Goal: Navigation & Orientation: Find specific page/section

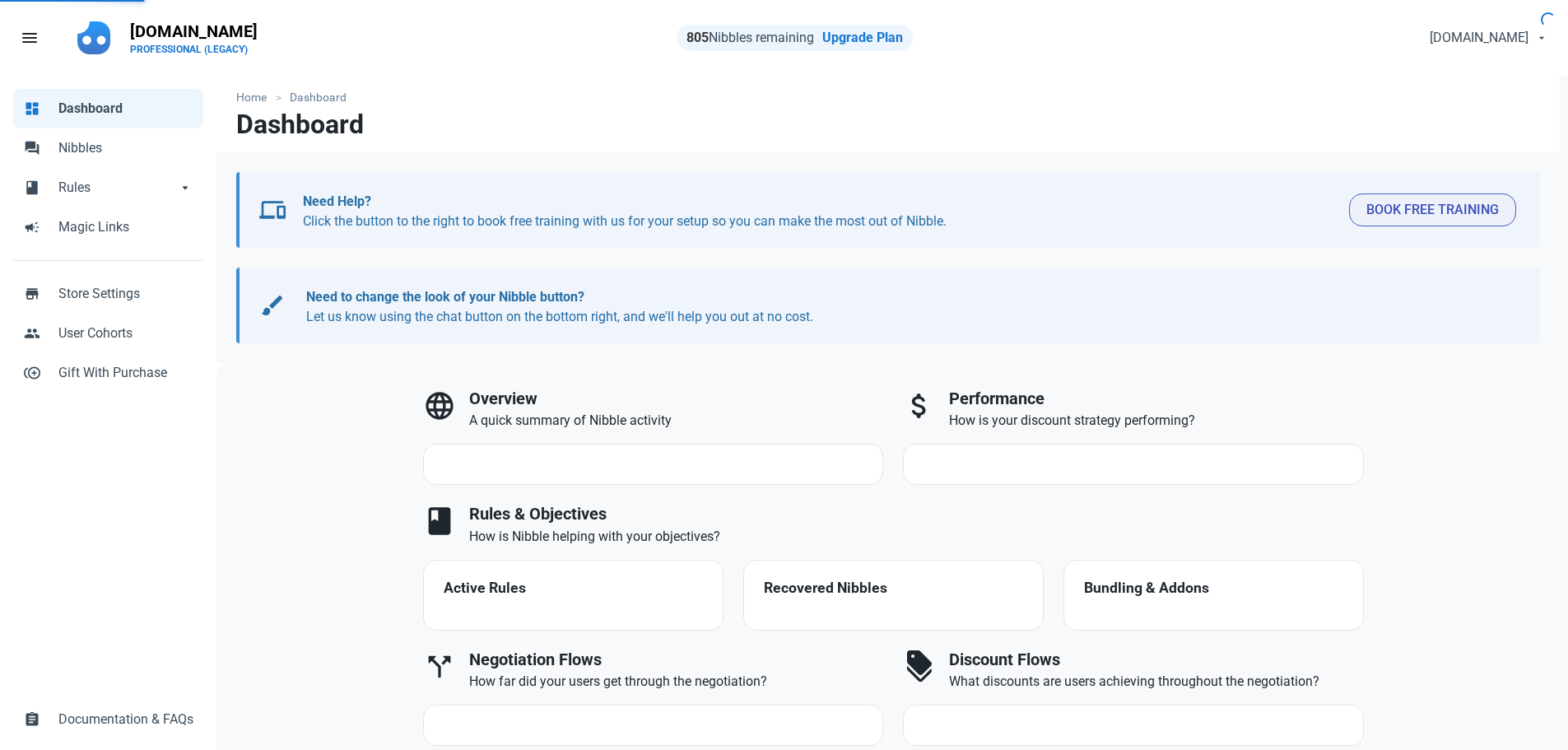
select select "7d"
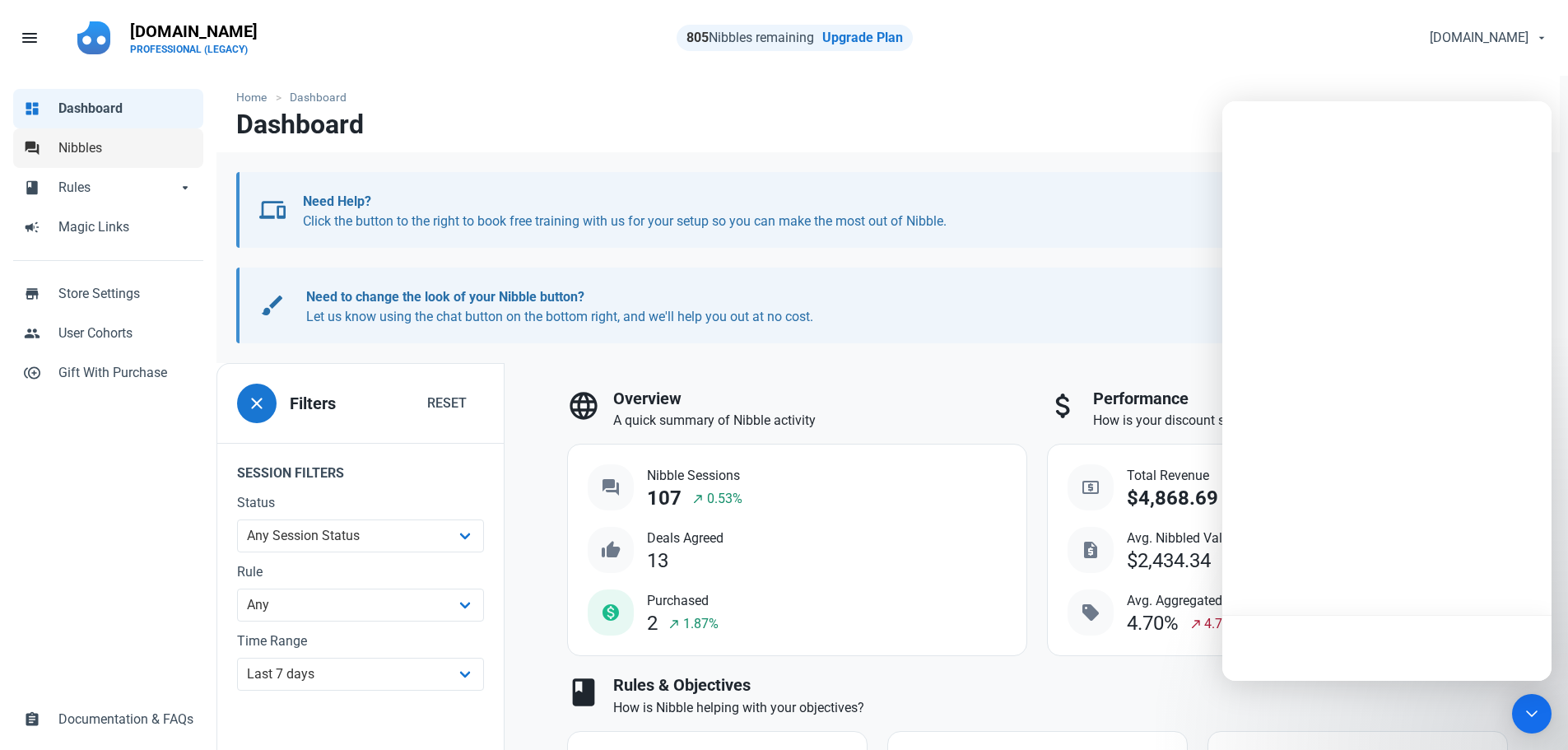
click at [72, 151] on span "Nibbles" at bounding box center [125, 148] width 135 height 20
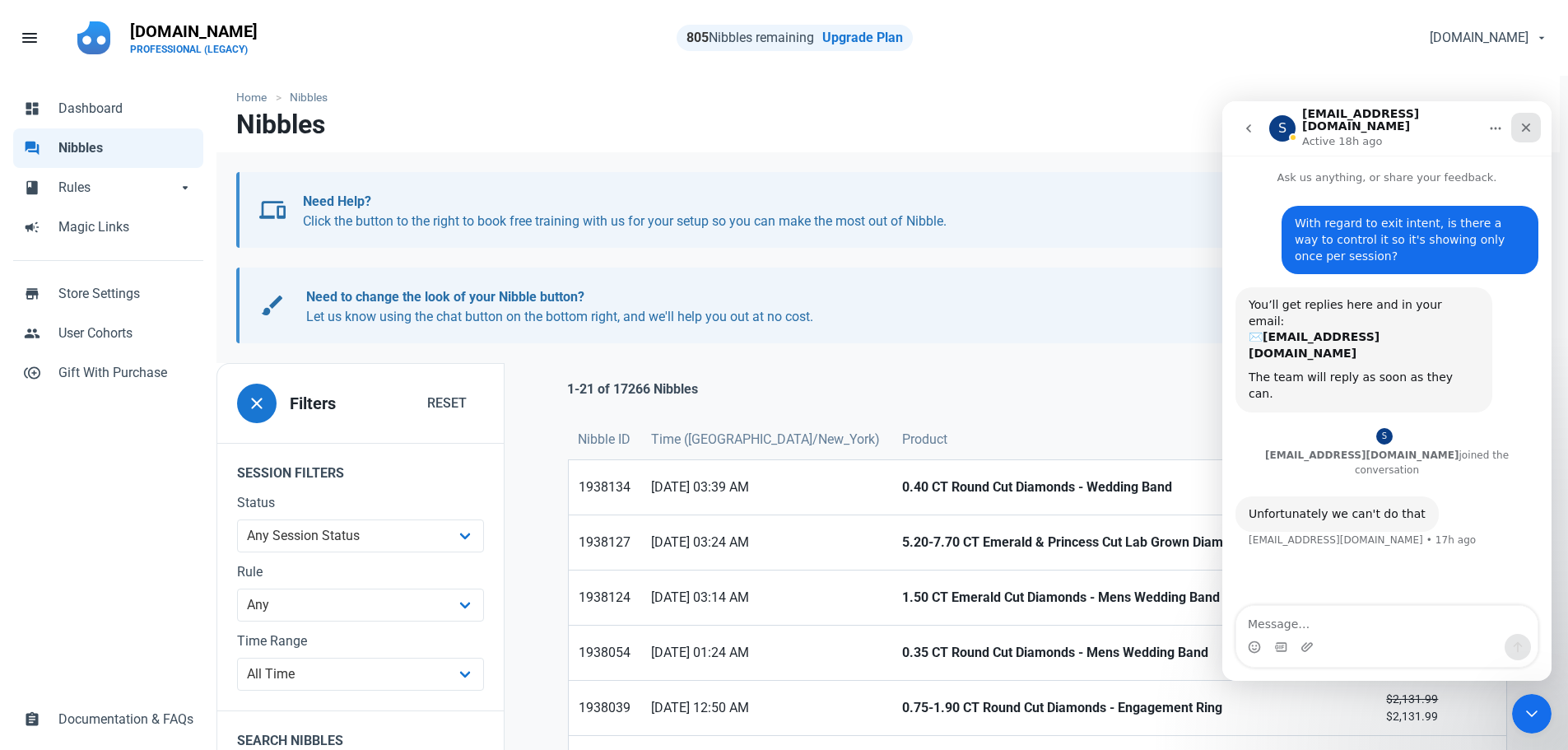
click at [1526, 121] on icon "Close" at bounding box center [1526, 127] width 13 height 13
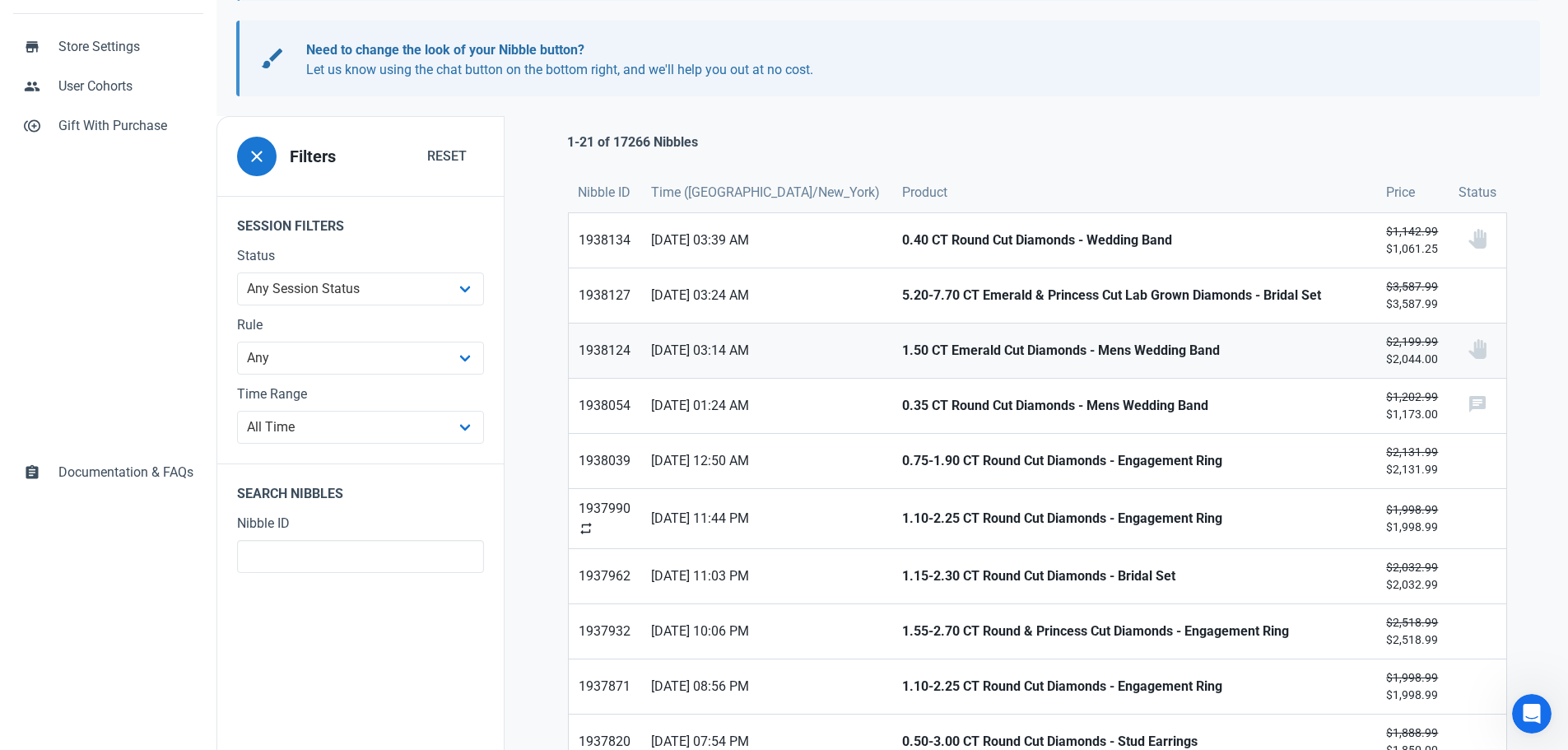
scroll to position [330, 0]
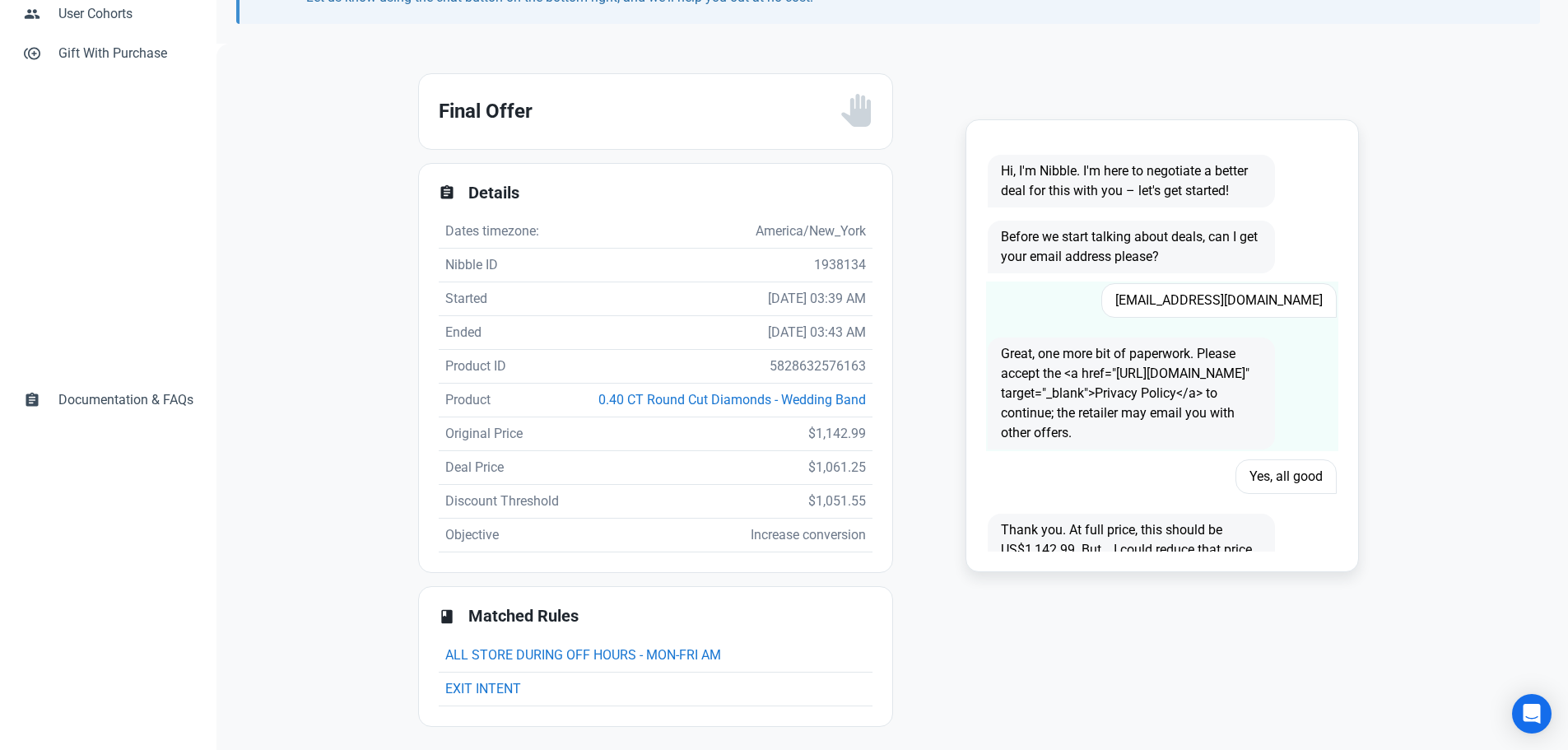
scroll to position [326, 0]
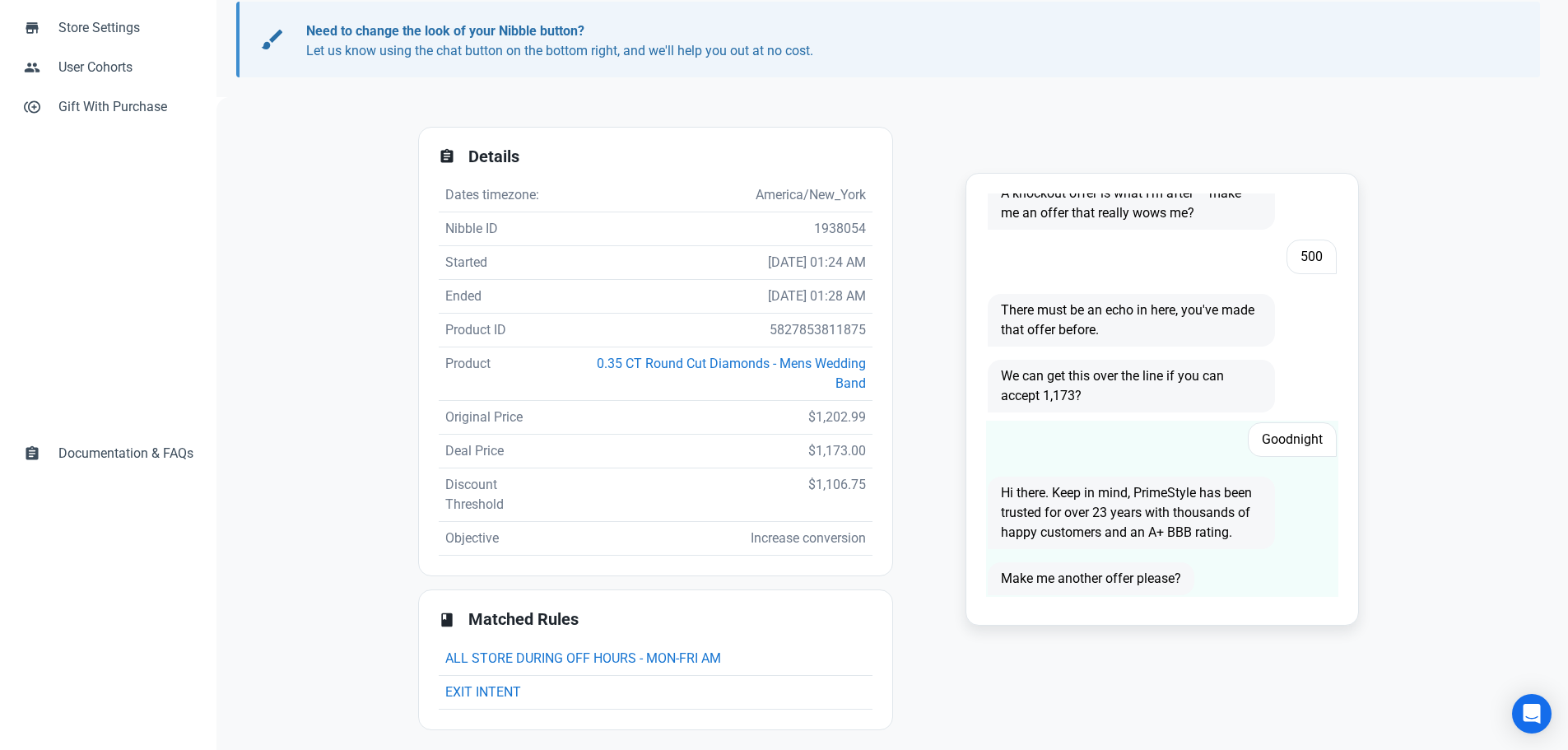
scroll to position [275, 0]
